Goal: Task Accomplishment & Management: Manage account settings

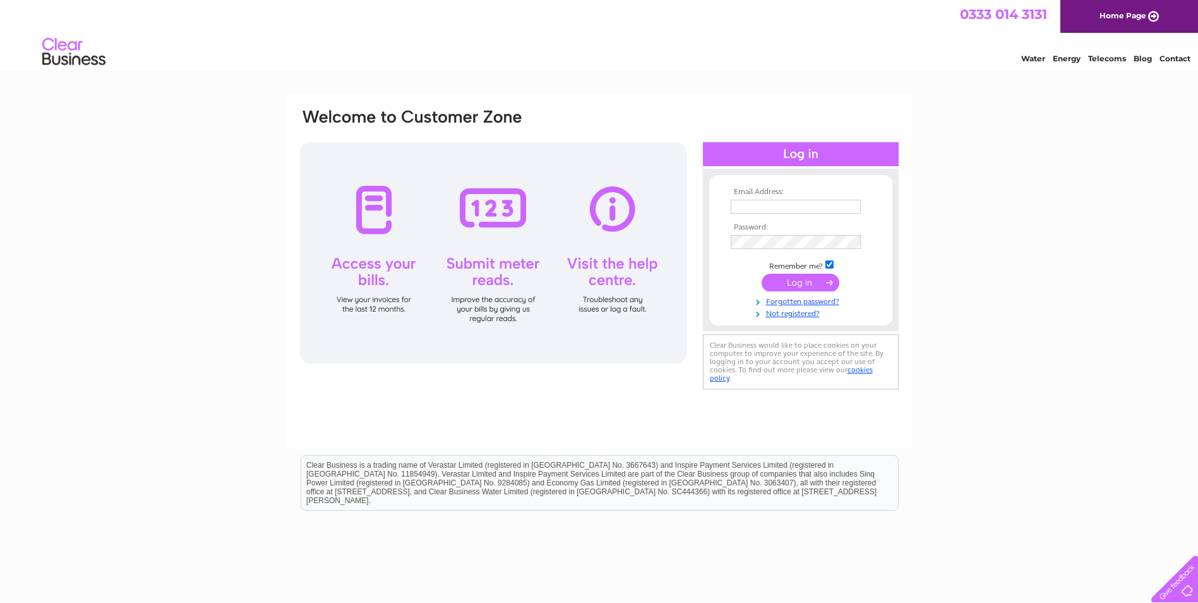
type input "neil@pleanprecast.com"
click at [808, 280] on input "submit" at bounding box center [801, 282] width 78 height 18
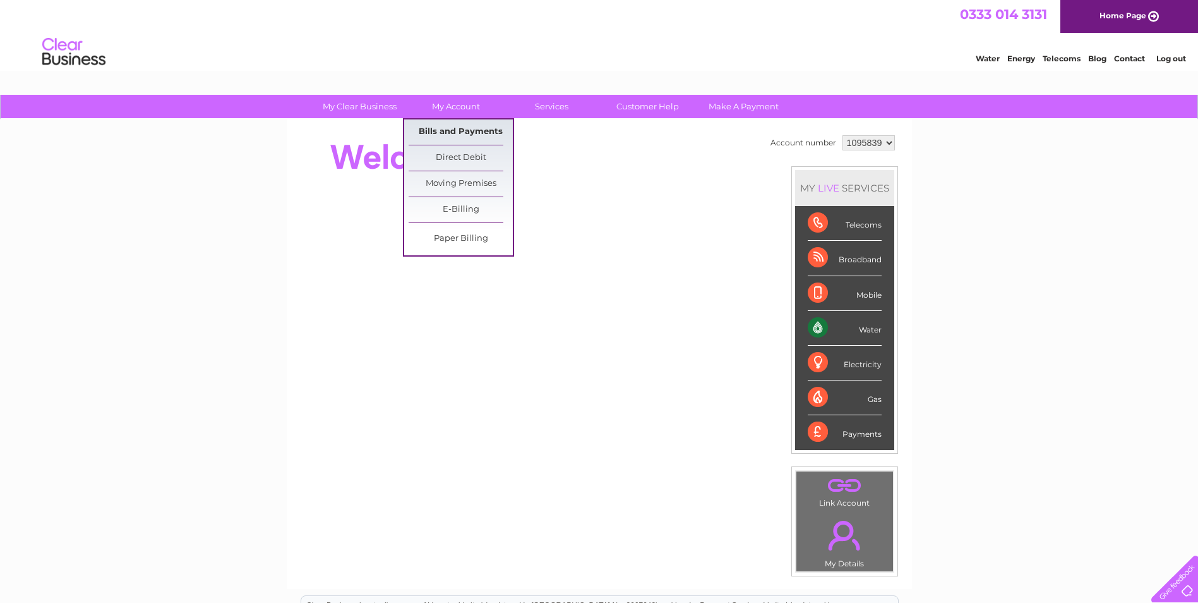
click at [471, 133] on link "Bills and Payments" at bounding box center [461, 131] width 104 height 25
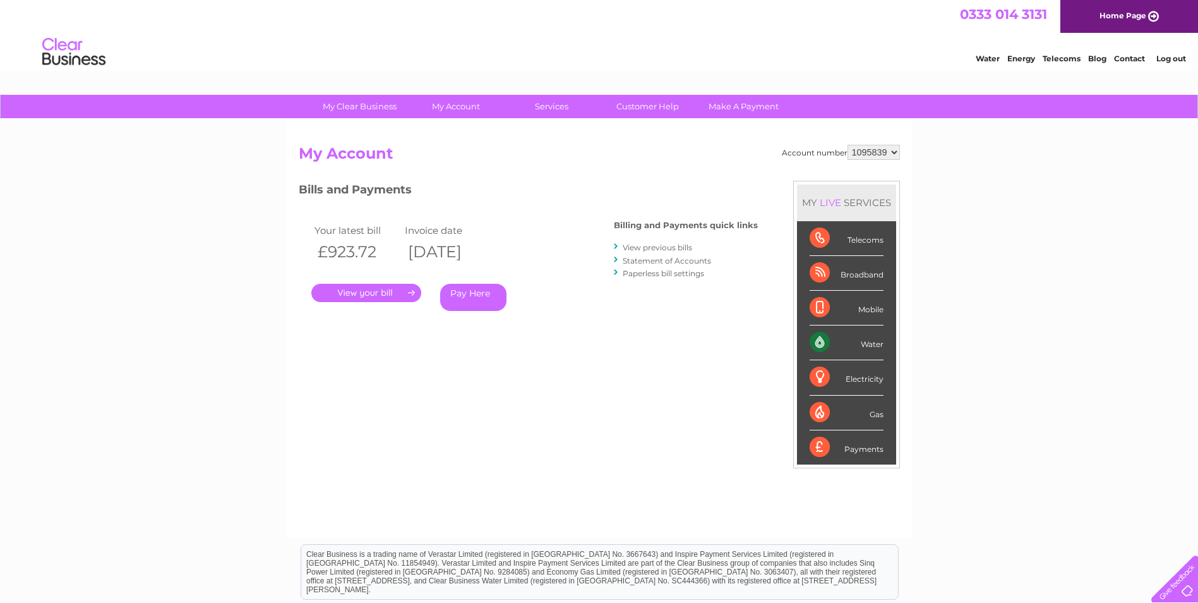
click at [392, 291] on link "." at bounding box center [366, 293] width 110 height 18
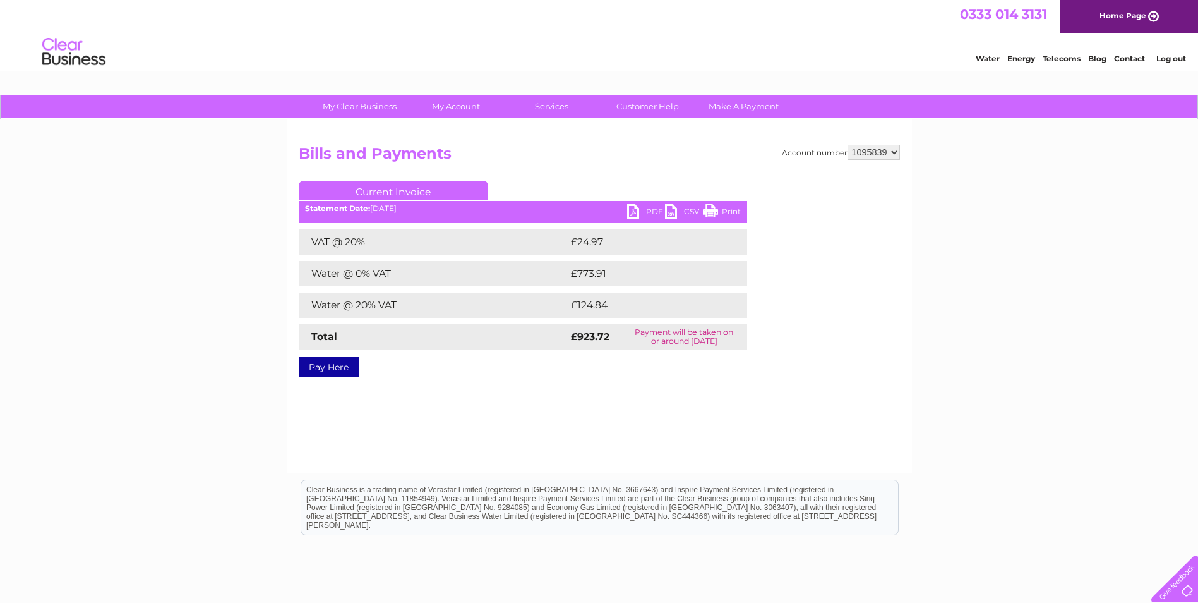
click at [644, 212] on link "PDF" at bounding box center [646, 213] width 38 height 18
